Goal: Find contact information: Find contact information

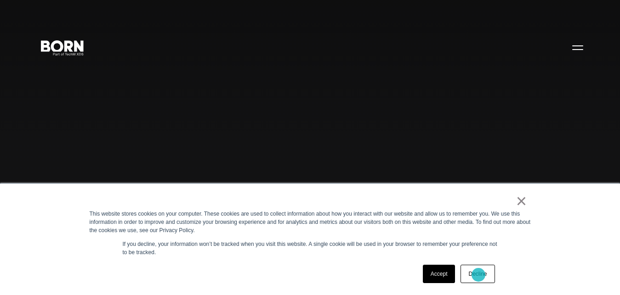
click at [478, 275] on link "Decline" at bounding box center [477, 274] width 34 height 18
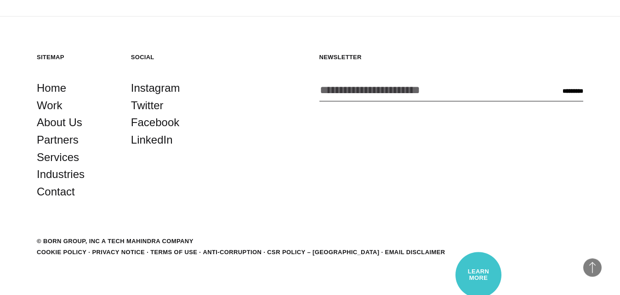
scroll to position [2351, 0]
click at [72, 187] on link "Contact" at bounding box center [56, 191] width 38 height 17
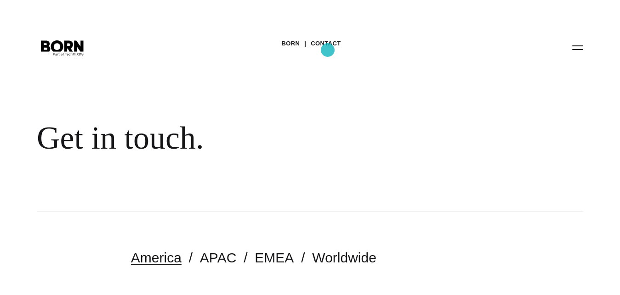
click at [328, 50] on link "Contact" at bounding box center [326, 44] width 30 height 14
